Goal: Transaction & Acquisition: Book appointment/travel/reservation

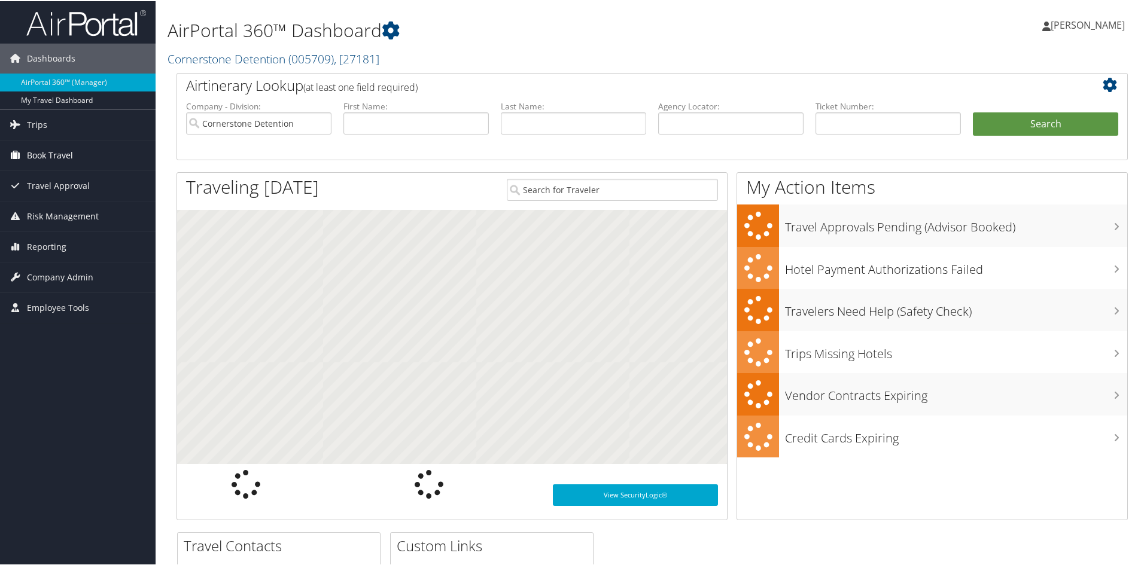
click at [44, 156] on span "Book Travel" at bounding box center [50, 154] width 46 height 30
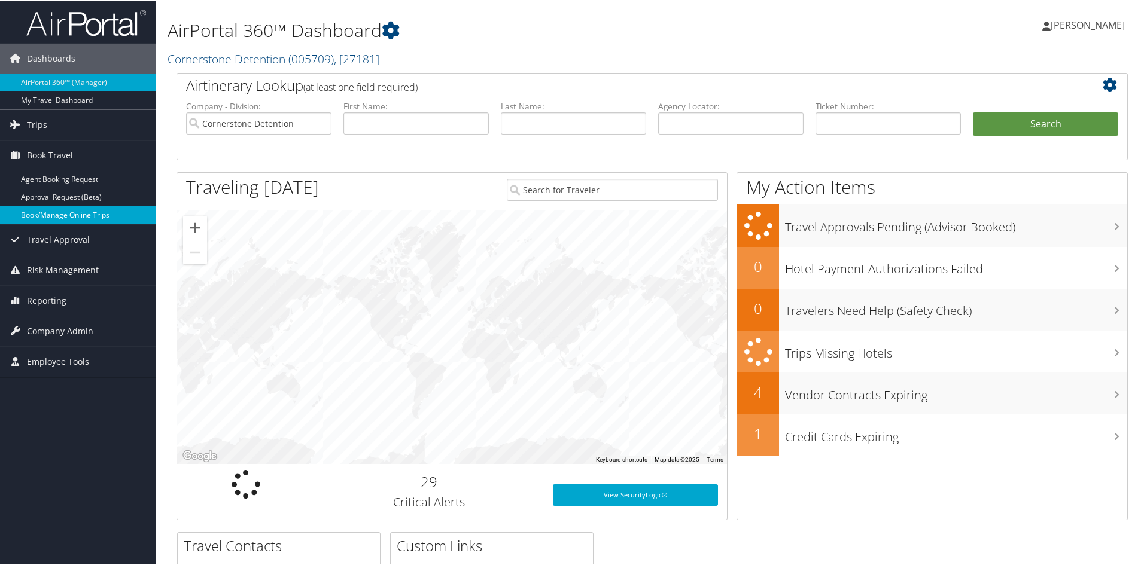
click at [61, 216] on link "Book/Manage Online Trips" at bounding box center [78, 214] width 156 height 18
click at [77, 218] on link "Book/Manage Online Trips" at bounding box center [78, 214] width 156 height 18
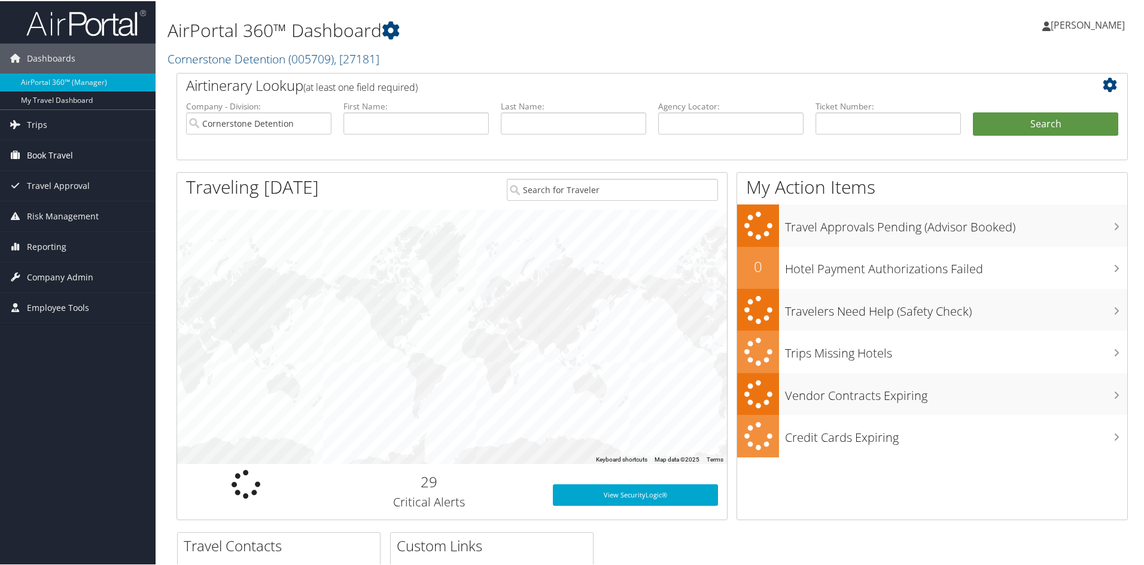
click at [63, 153] on span "Book Travel" at bounding box center [50, 154] width 46 height 30
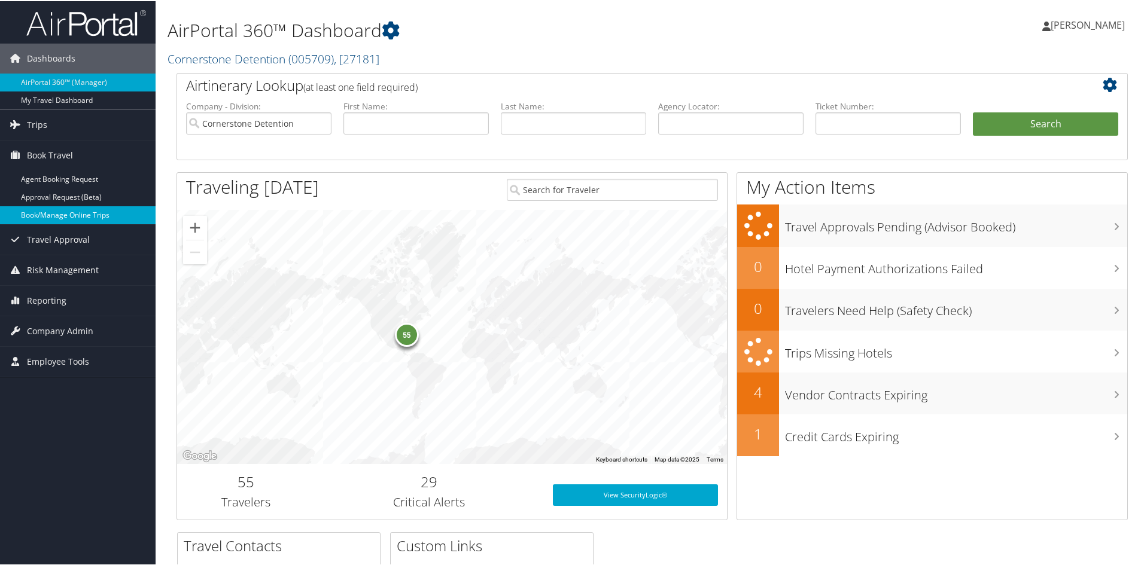
click at [69, 211] on link "Book/Manage Online Trips" at bounding box center [78, 214] width 156 height 18
click at [63, 218] on link "Book/Manage Online Trips" at bounding box center [78, 214] width 156 height 18
click at [63, 221] on link "Book/Manage Online Trips" at bounding box center [78, 214] width 156 height 18
